Goal: Complete Application Form: Complete application form

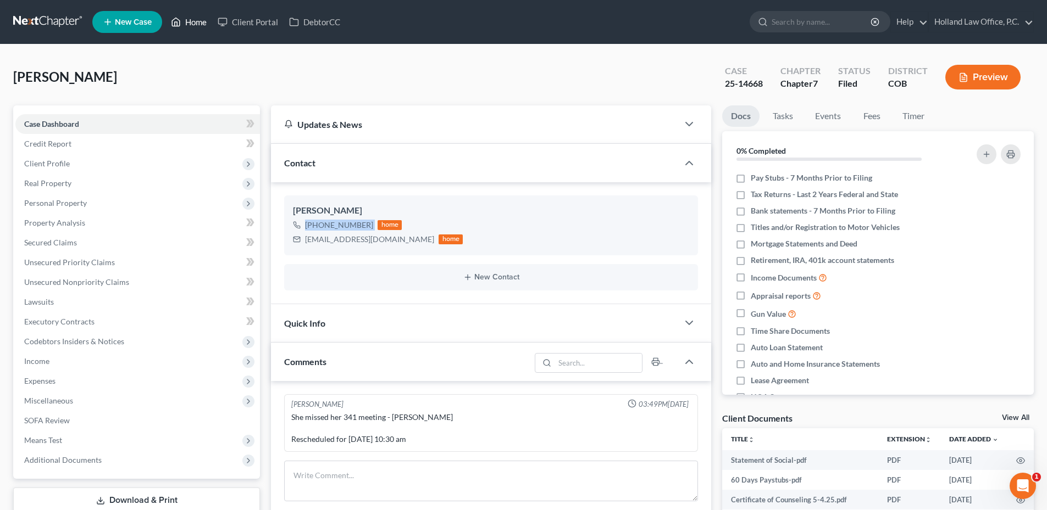
click at [179, 23] on icon at bounding box center [176, 21] width 10 height 13
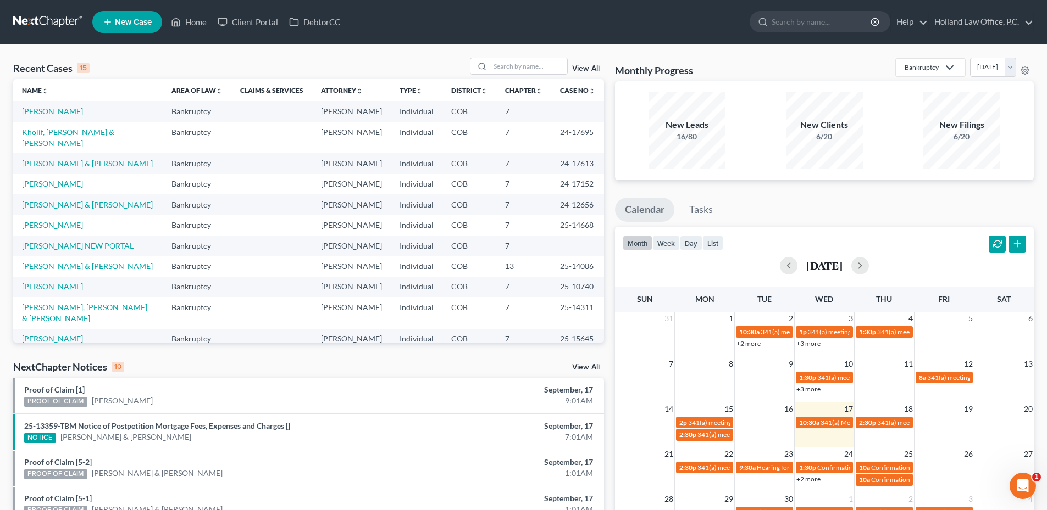
click at [71, 303] on link "[PERSON_NAME], [PERSON_NAME] & [PERSON_NAME]" at bounding box center [84, 313] width 125 height 20
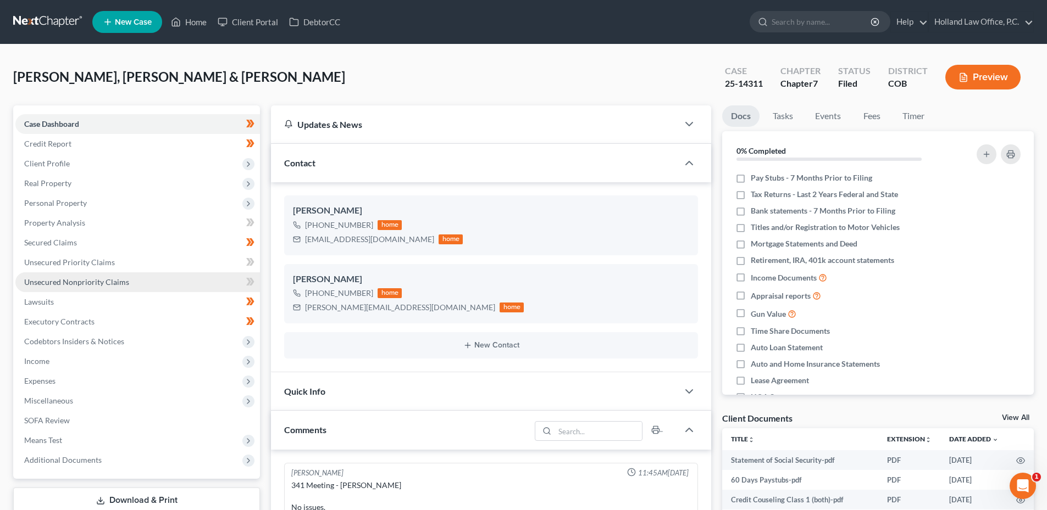
click at [91, 282] on span "Unsecured Nonpriority Claims" at bounding box center [76, 281] width 105 height 9
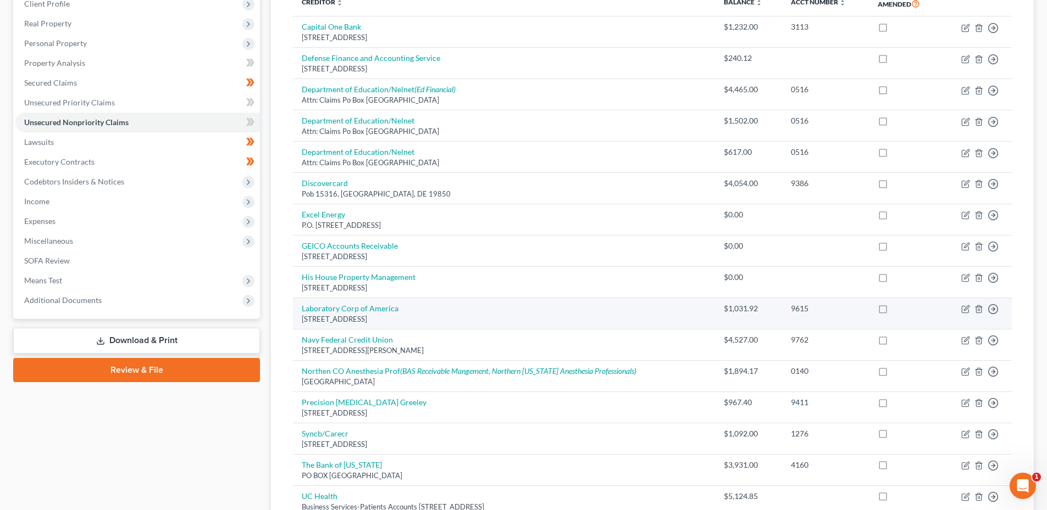
scroll to position [165, 0]
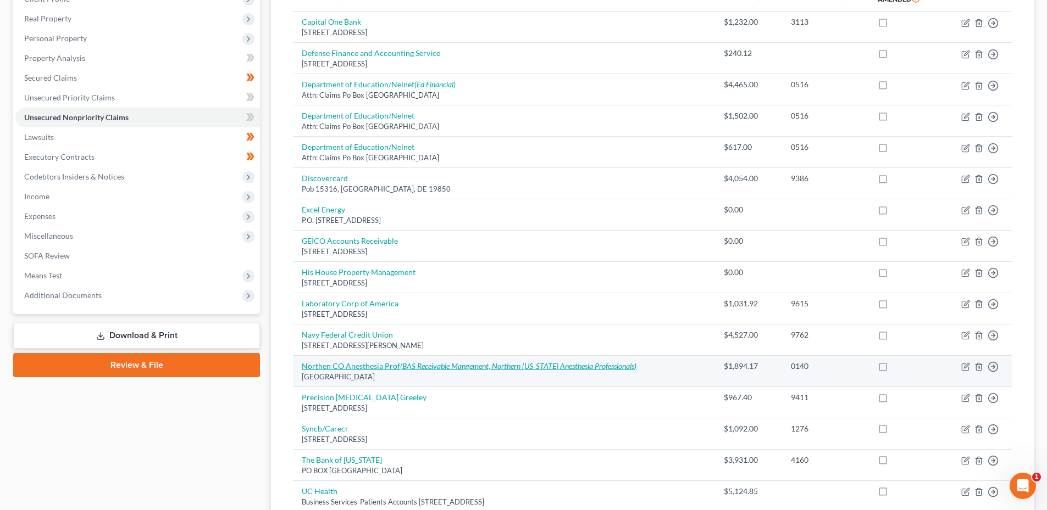
click at [383, 362] on link "Northen CO Anesthesia Prof (BAS Receivable Mangement, [GEOGRAPHIC_DATA][US_STAT…" at bounding box center [469, 365] width 335 height 9
select select "5"
select select "9"
select select "2"
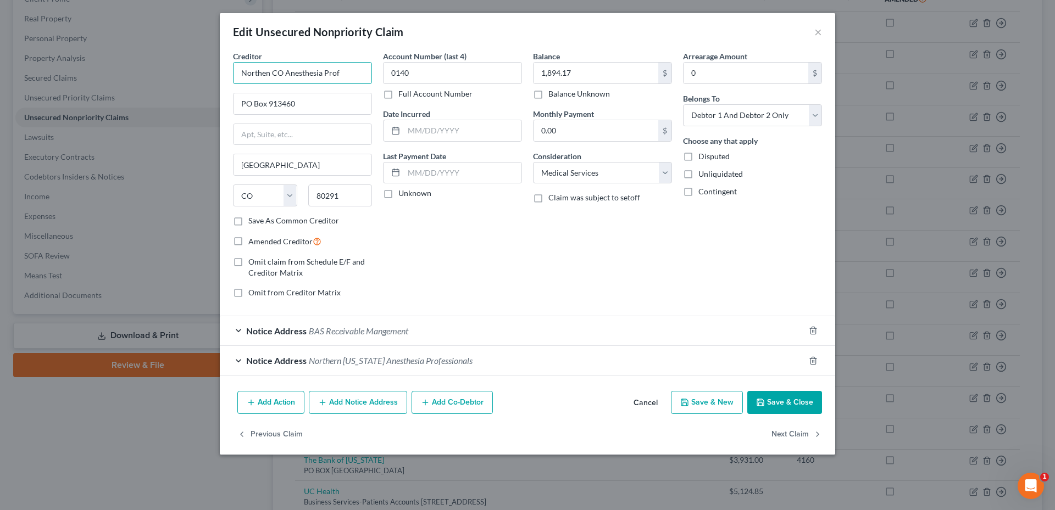
click at [308, 70] on input "Northen CO Anesthesia Prof" at bounding box center [302, 73] width 139 height 22
click at [643, 393] on button "Cancel" at bounding box center [646, 403] width 42 height 22
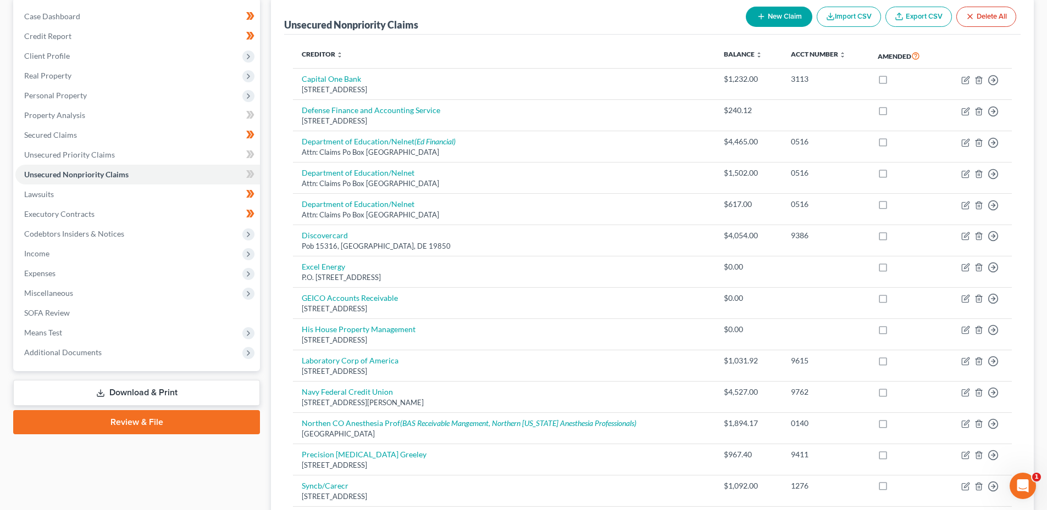
scroll to position [0, 0]
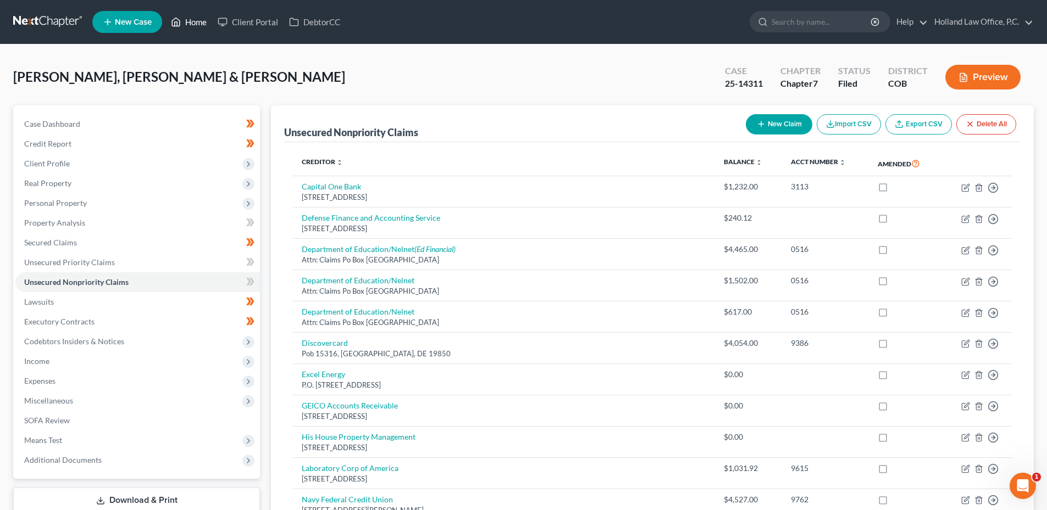
click at [186, 25] on link "Home" at bounding box center [188, 22] width 47 height 20
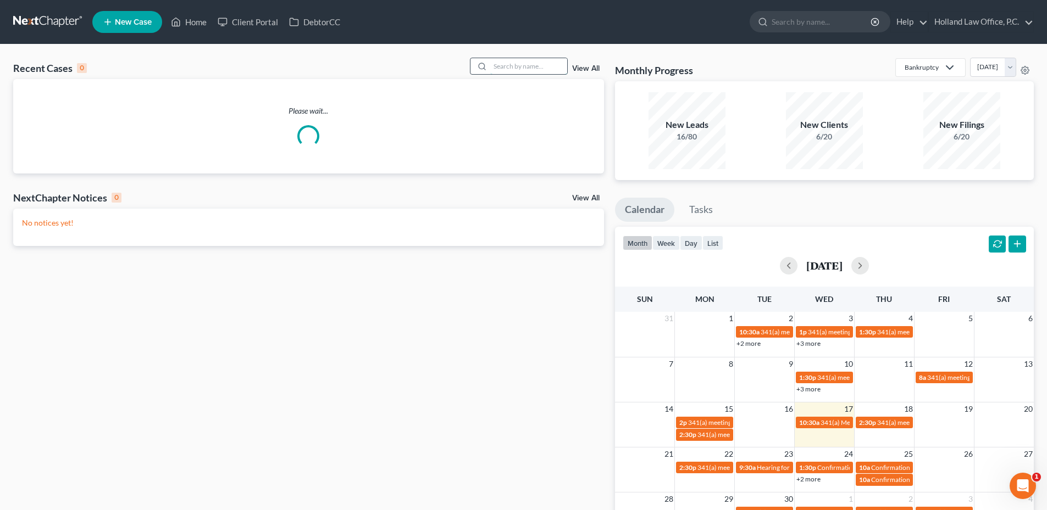
click at [503, 68] on input "search" at bounding box center [528, 66] width 77 height 16
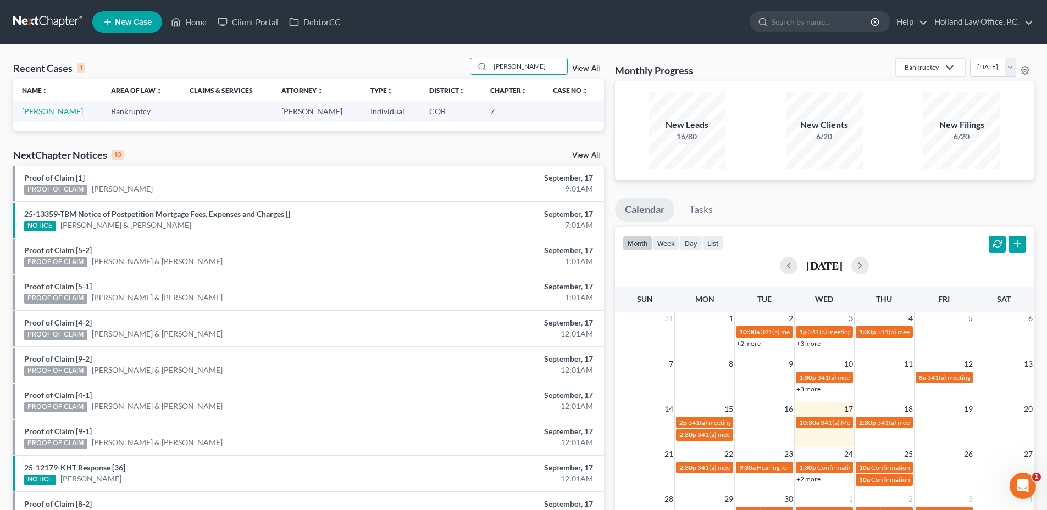
type input "[PERSON_NAME]"
click at [41, 112] on link "[PERSON_NAME]" at bounding box center [52, 111] width 61 height 9
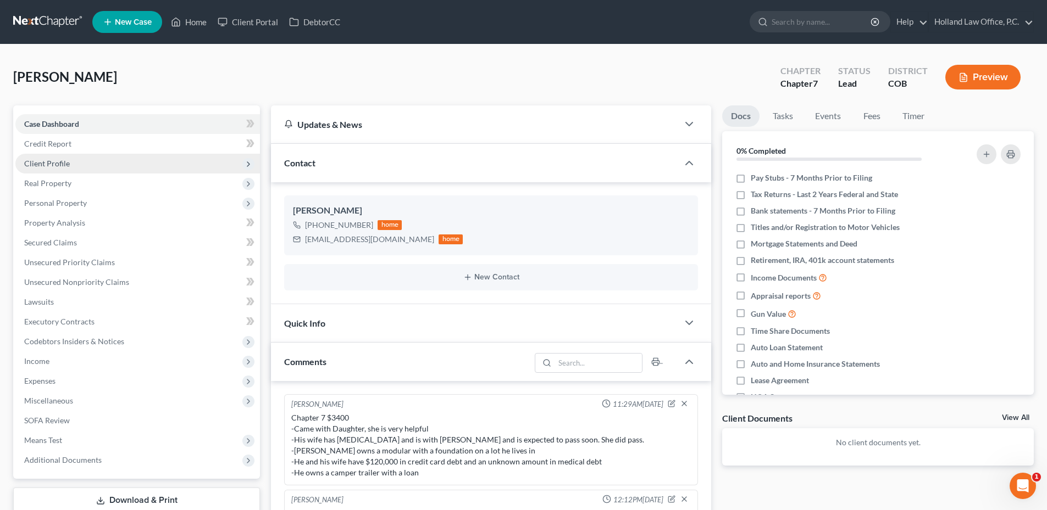
click at [74, 165] on span "Client Profile" at bounding box center [137, 164] width 244 height 20
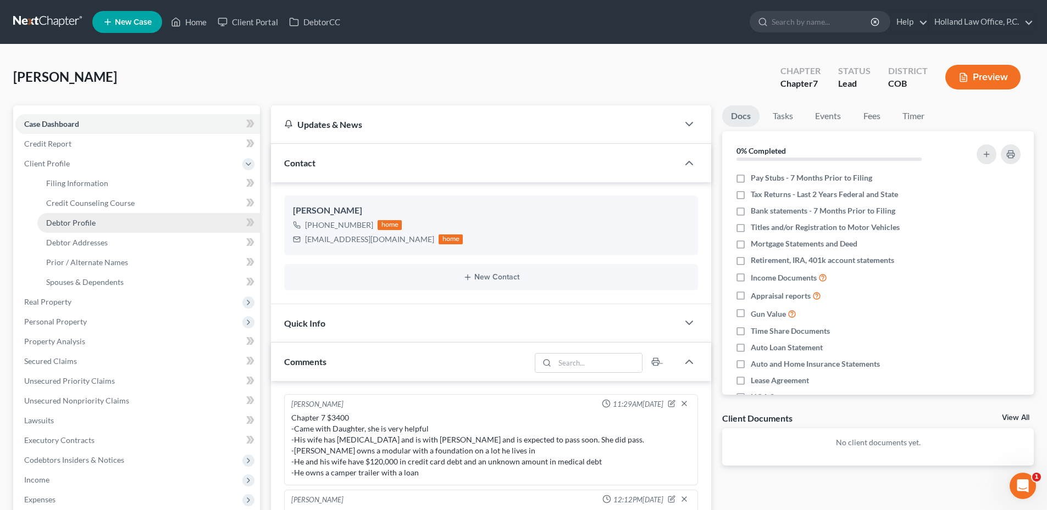
click at [85, 219] on span "Debtor Profile" at bounding box center [70, 222] width 49 height 9
select select "1"
select select "0"
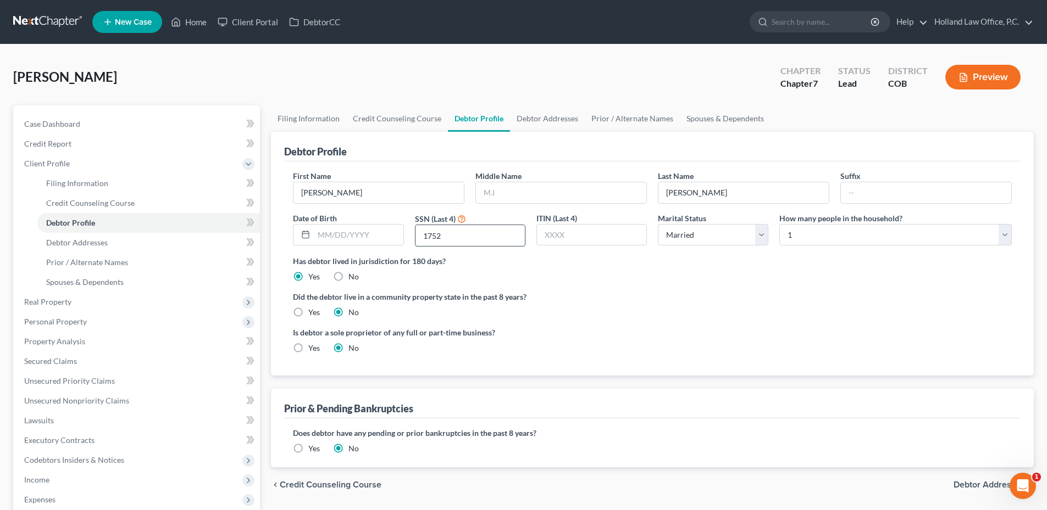
click at [433, 240] on input "1752" at bounding box center [469, 235] width 109 height 21
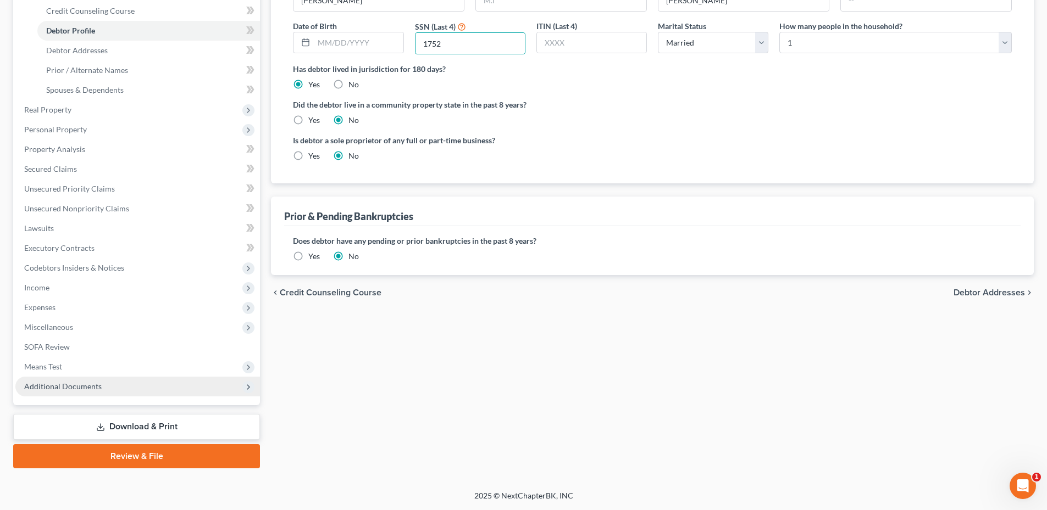
click at [59, 385] on span "Additional Documents" at bounding box center [62, 386] width 77 height 9
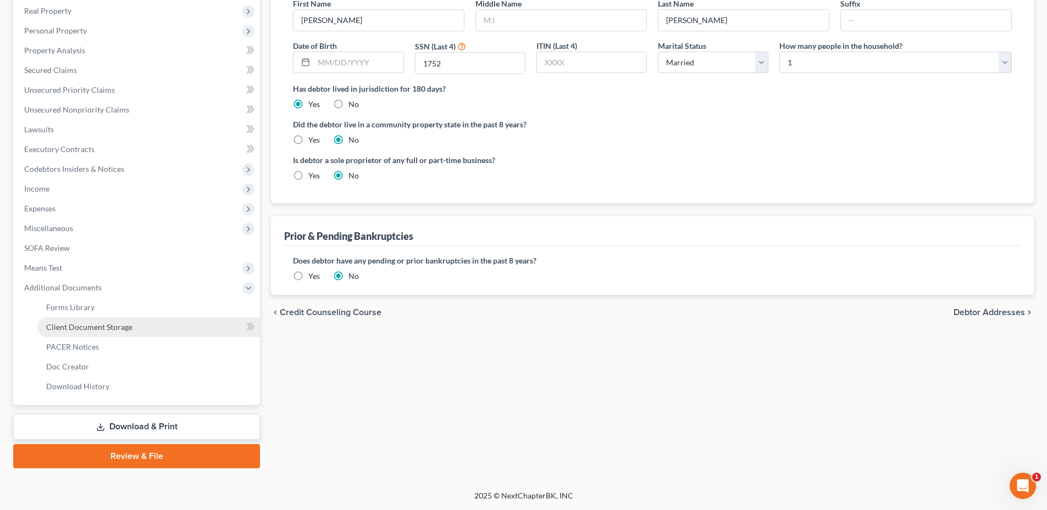
click at [112, 326] on span "Client Document Storage" at bounding box center [89, 326] width 86 height 9
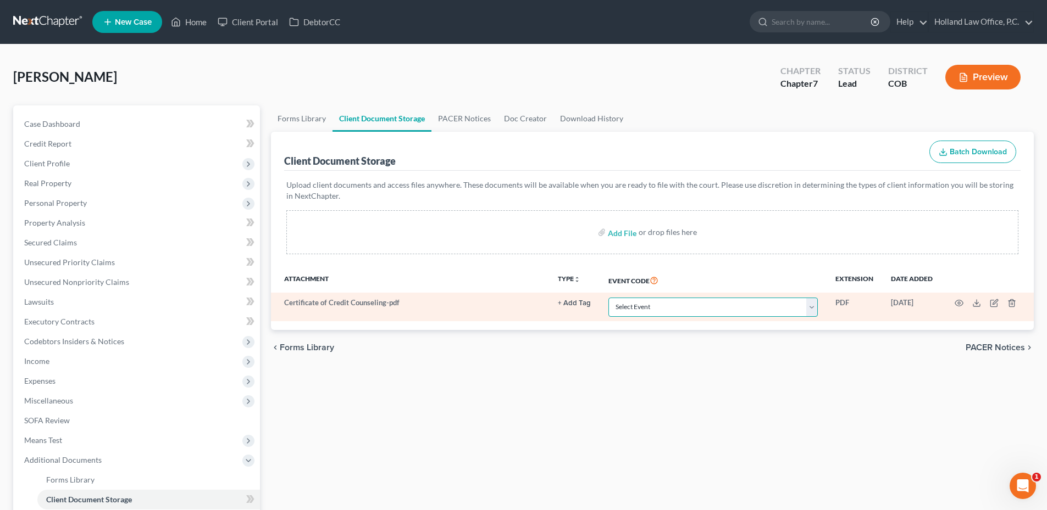
click at [674, 308] on select "Select Event 1009-1.1 Notice of Amendments 20 Largest Unsecured Creditors Amend…" at bounding box center [712, 307] width 209 height 19
select select "5"
click at [608, 298] on select "Select Event 1009-1.1 Notice of Amendments 20 Largest Unsecured Creditors Amend…" at bounding box center [712, 307] width 209 height 19
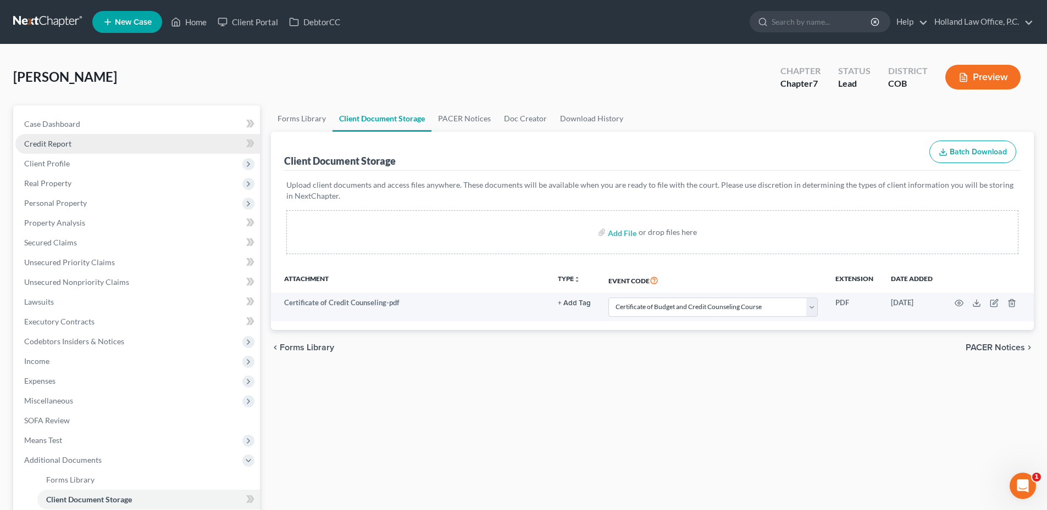
click at [68, 137] on link "Credit Report" at bounding box center [137, 144] width 244 height 20
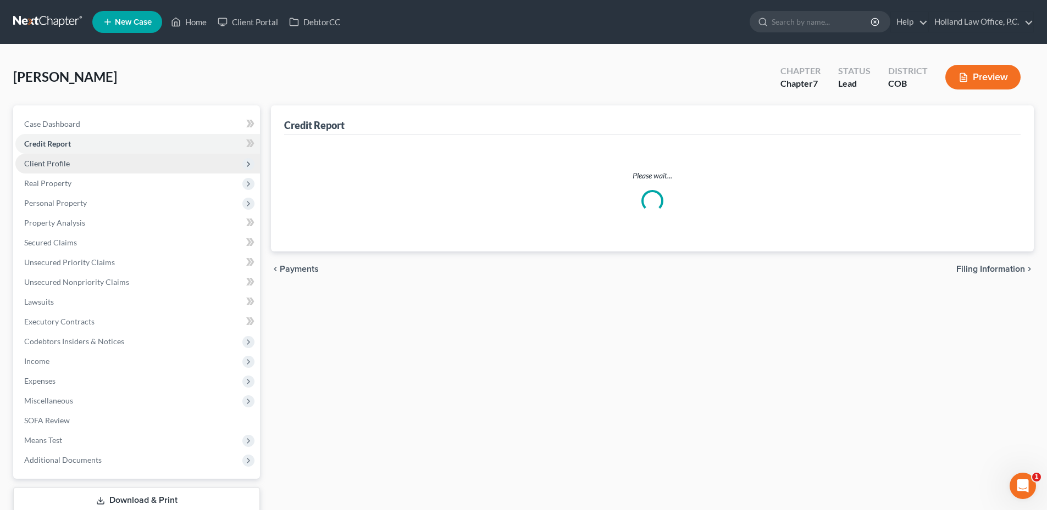
click at [63, 170] on span "Client Profile" at bounding box center [137, 164] width 244 height 20
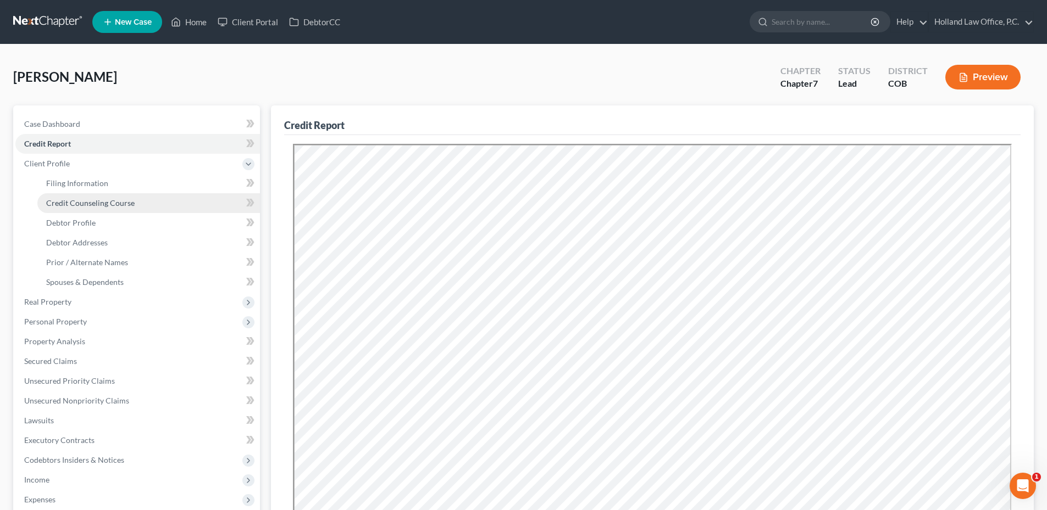
click at [121, 201] on span "Credit Counseling Course" at bounding box center [90, 202] width 88 height 9
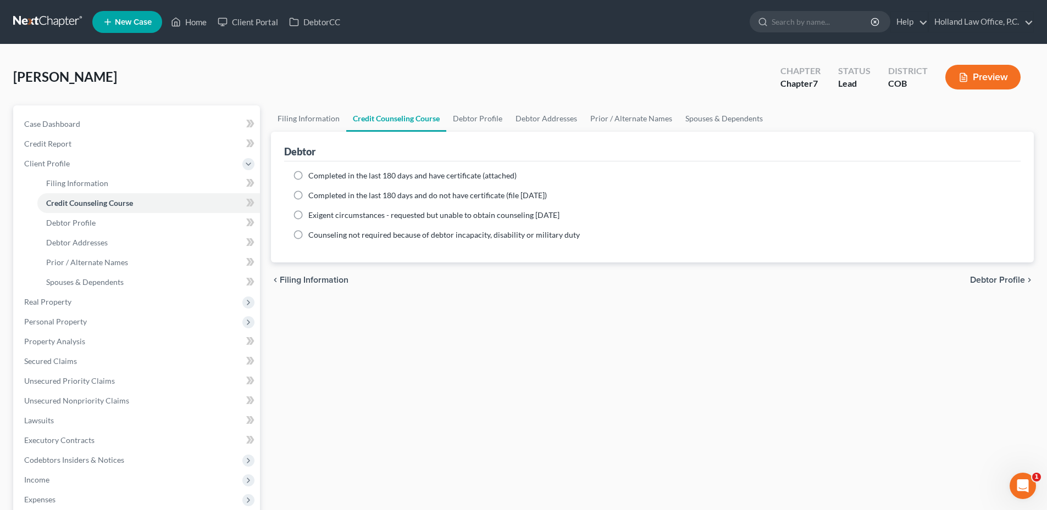
click at [373, 175] on span "Completed in the last 180 days and have certificate (attached)" at bounding box center [412, 175] width 208 height 9
click at [320, 175] on input "Completed in the last 180 days and have certificate (attached)" at bounding box center [316, 173] width 7 height 7
radio input "true"
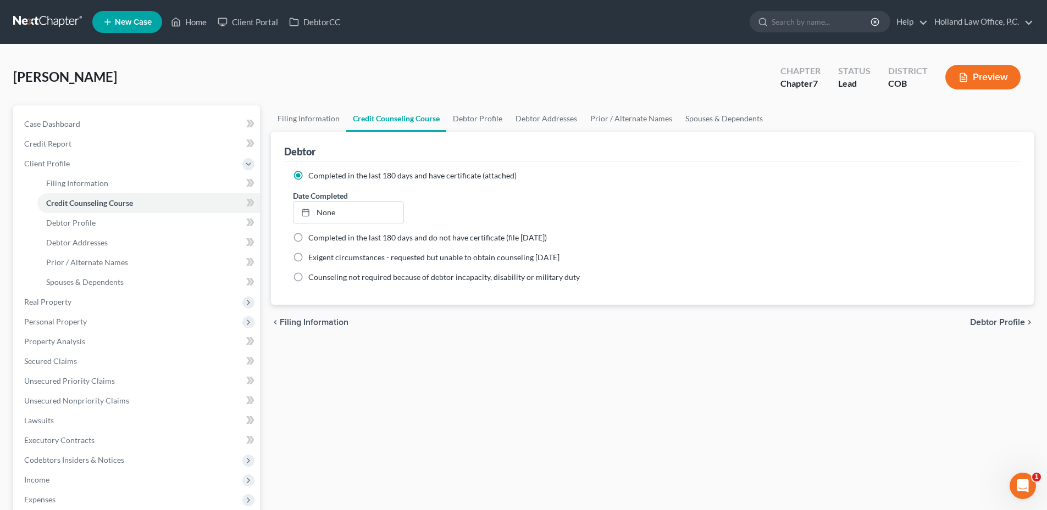
click at [322, 224] on ng-include "Completed in the last 180 days and have certificate (attached) Date Completed N…" at bounding box center [652, 226] width 719 height 113
click at [329, 215] on link "[DATE]" at bounding box center [347, 212] width 109 height 21
